Goal: Task Accomplishment & Management: Manage account settings

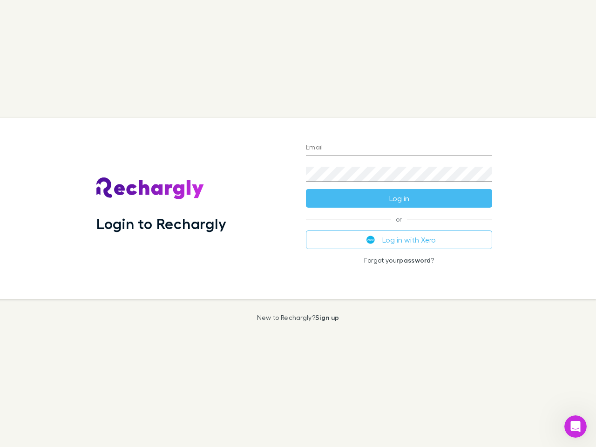
click at [298, 224] on div "Login to Rechargly" at bounding box center [194, 208] width 210 height 181
click at [399, 148] on input "Email" at bounding box center [399, 148] width 186 height 15
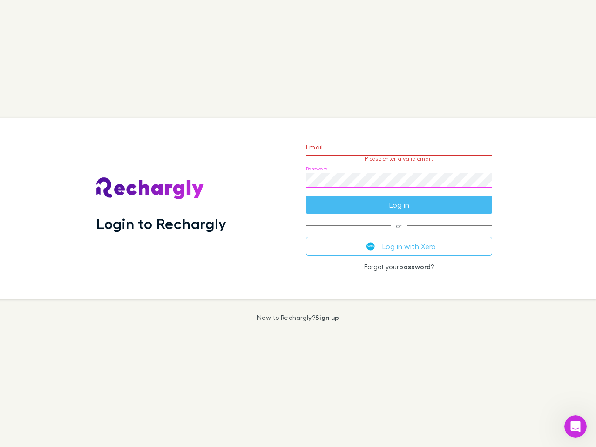
click at [399, 198] on form "Email Please enter a valid email. Password Log in" at bounding box center [399, 173] width 186 height 81
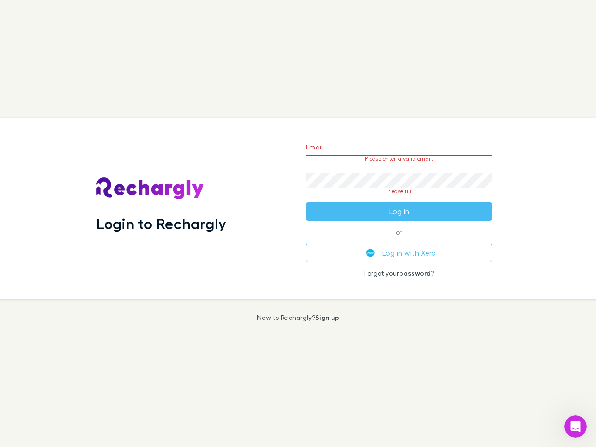
click at [399, 240] on div "Email Please enter a valid email. Password Please fill Log in or Log in with Xe…" at bounding box center [399, 208] width 201 height 181
